Goal: Transaction & Acquisition: Purchase product/service

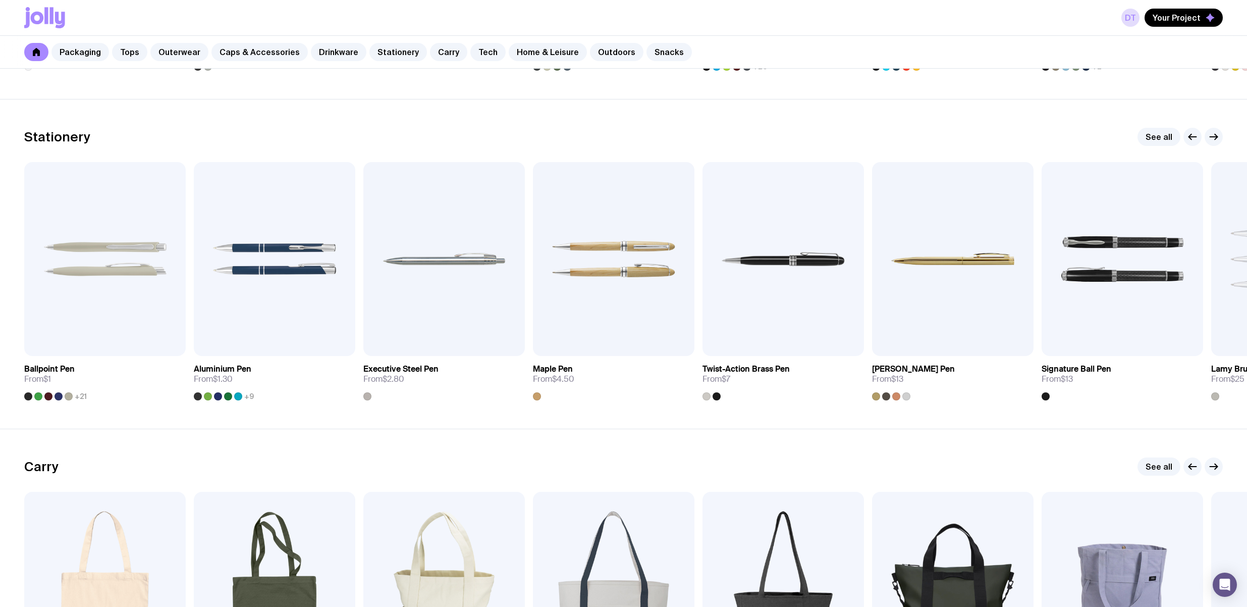
scroll to position [1759, 0]
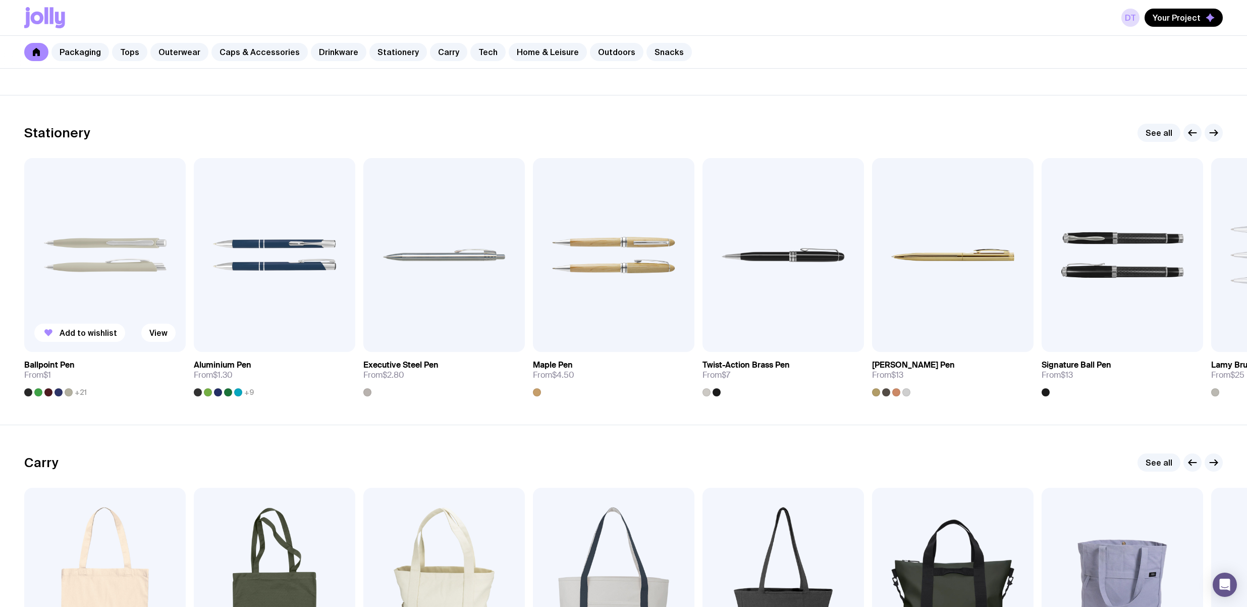
click at [114, 301] on img at bounding box center [104, 255] width 161 height 194
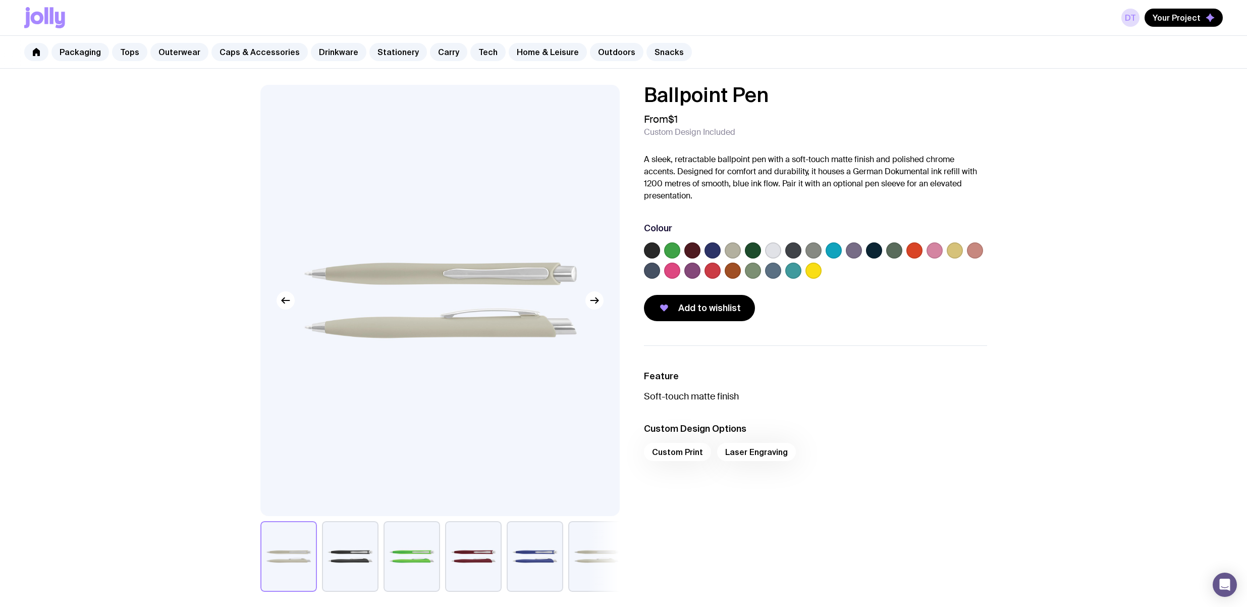
click at [837, 251] on label at bounding box center [834, 250] width 16 height 16
click at [0, 0] on input "radio" at bounding box center [0, 0] width 0 height 0
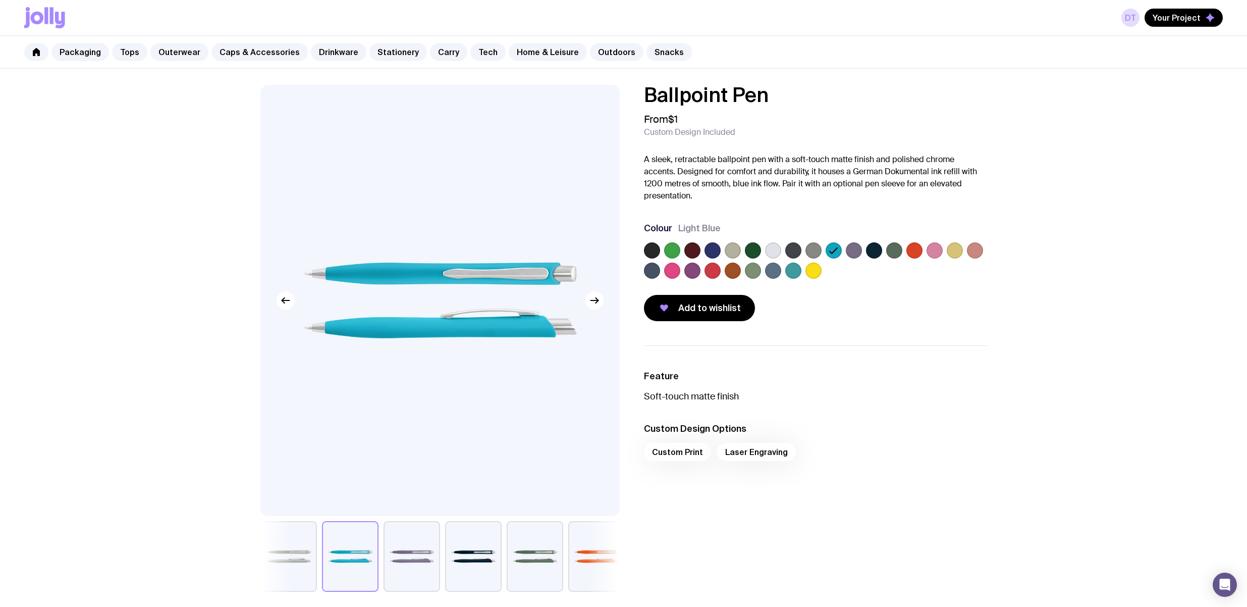
click at [780, 253] on label at bounding box center [773, 250] width 16 height 16
click at [0, 0] on input "radio" at bounding box center [0, 0] width 0 height 0
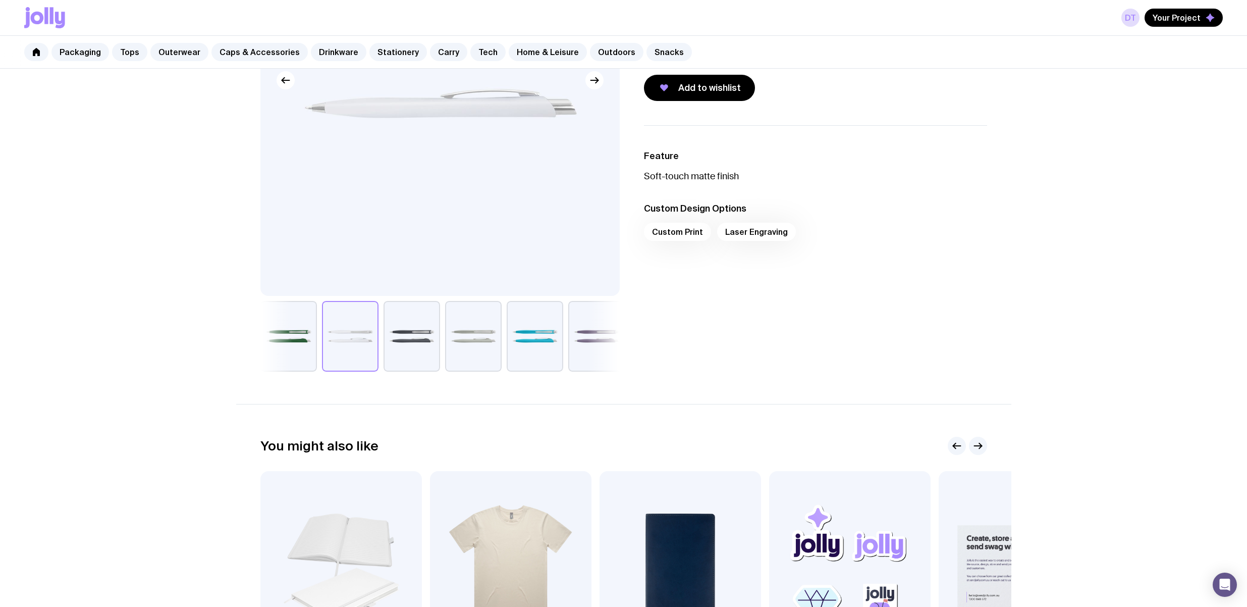
scroll to position [482, 0]
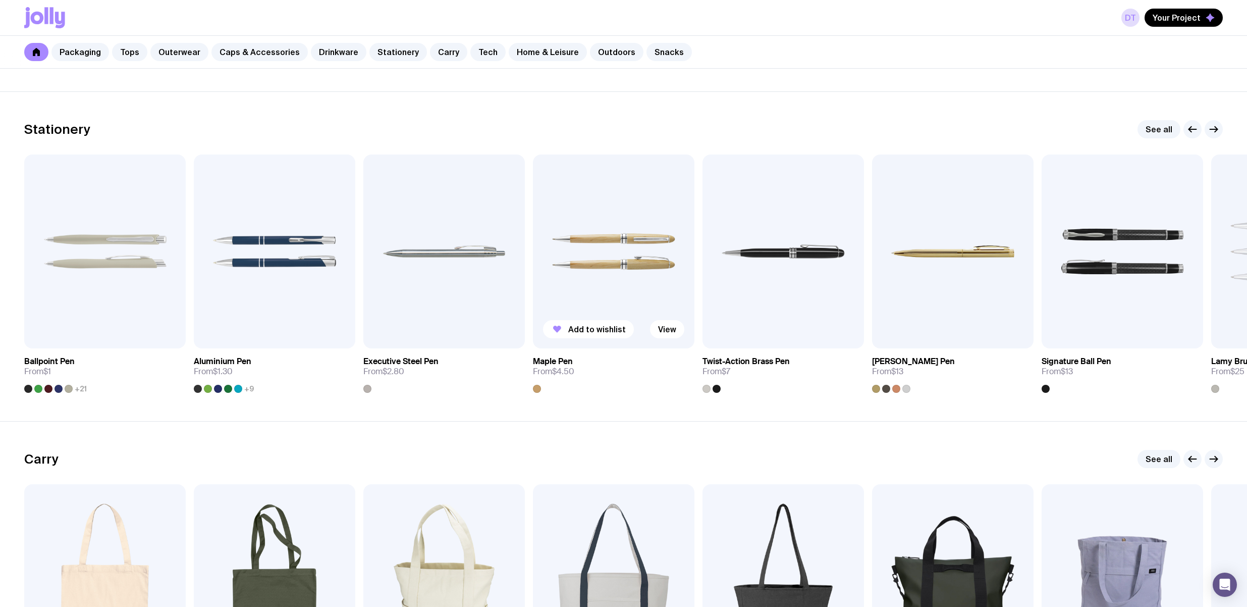
scroll to position [1775, 0]
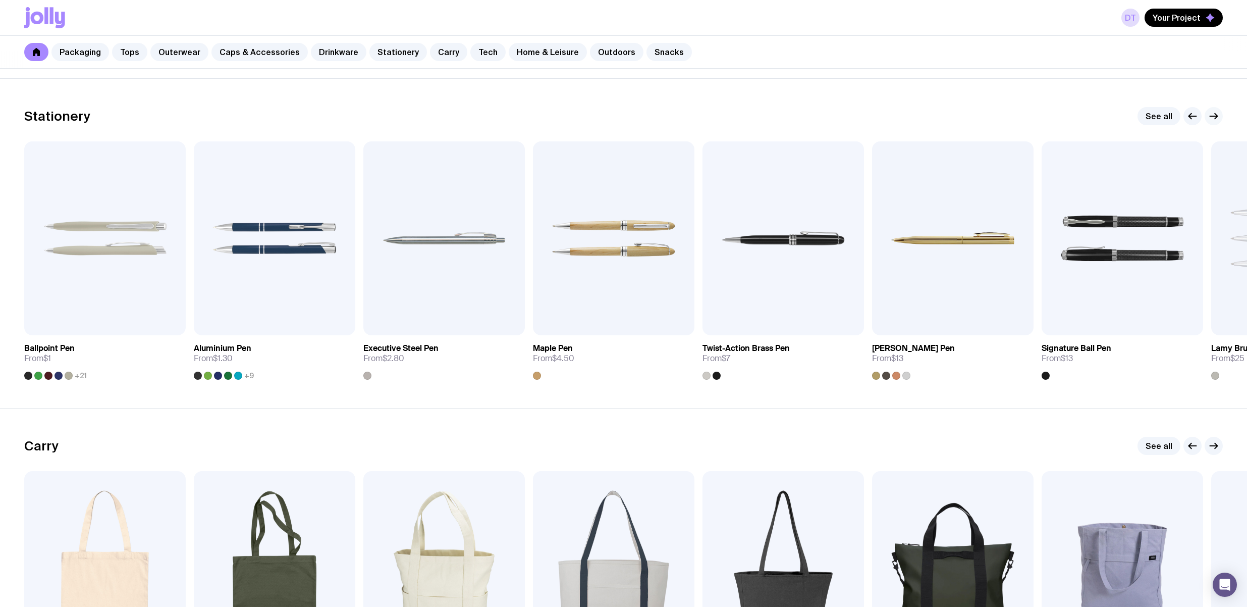
click at [1216, 120] on icon "button" at bounding box center [1214, 116] width 12 height 12
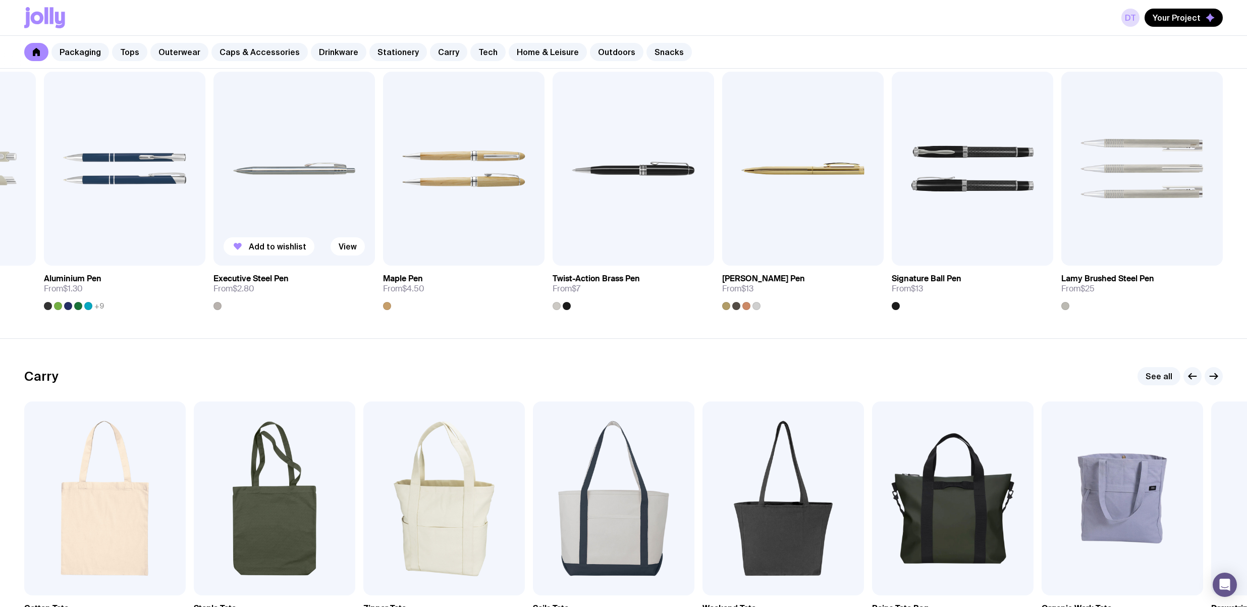
scroll to position [1841, 0]
